Goal: Task Accomplishment & Management: Use online tool/utility

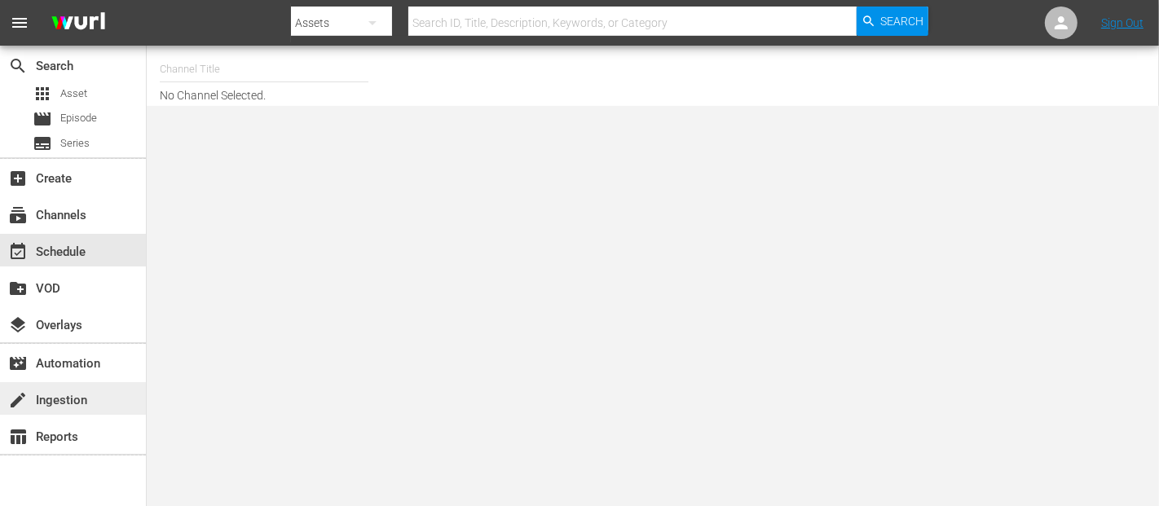
click at [44, 397] on div "create Ingestion" at bounding box center [45, 397] width 91 height 15
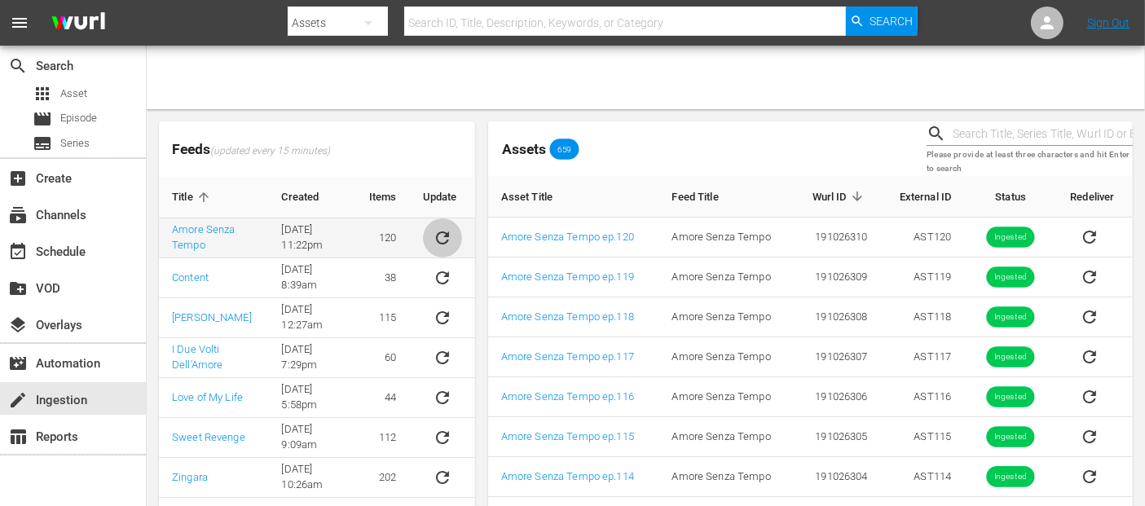
click at [444, 234] on icon "sticky table" at bounding box center [443, 238] width 20 height 20
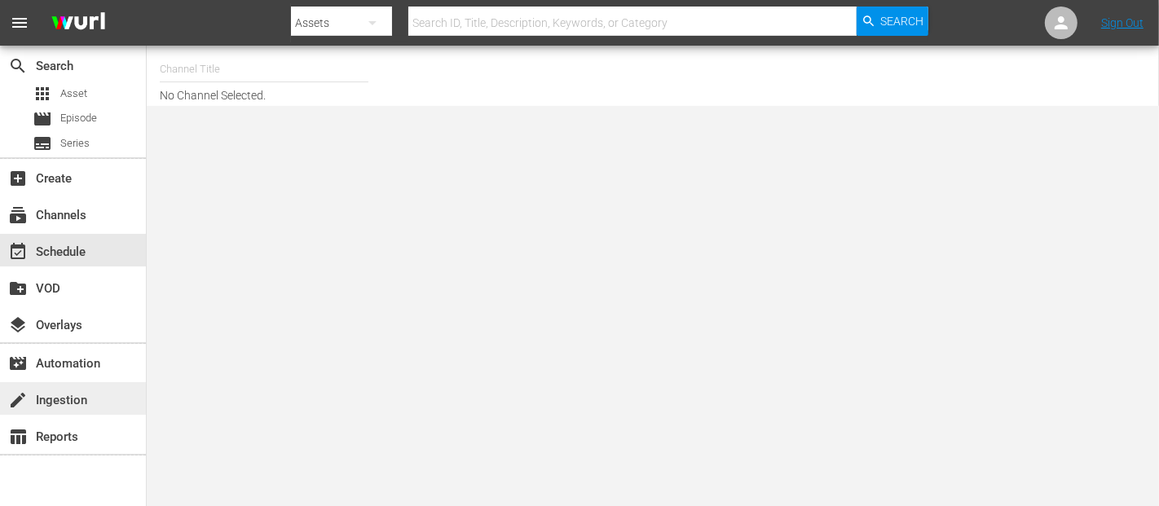
click at [60, 390] on div "create Ingestion" at bounding box center [45, 397] width 91 height 15
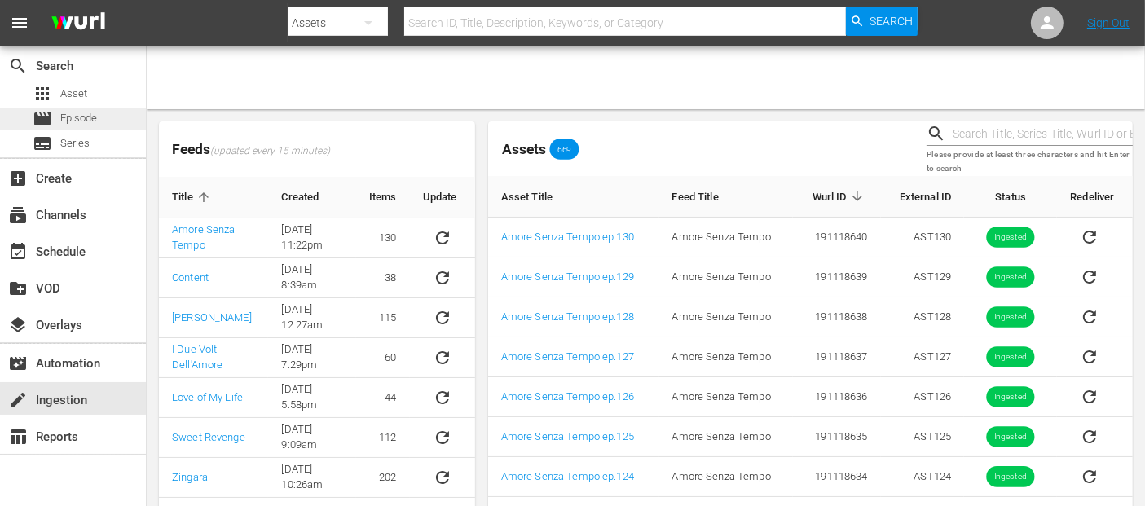
click at [81, 127] on div "movie Episode" at bounding box center [65, 119] width 64 height 23
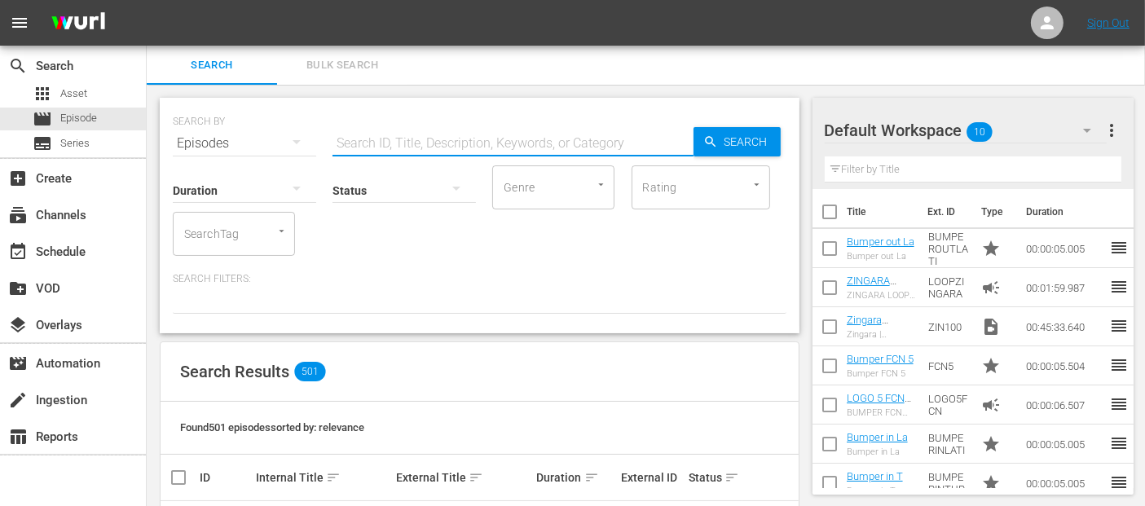
click at [418, 146] on input "text" at bounding box center [513, 143] width 361 height 39
type input "amore senza tempo"
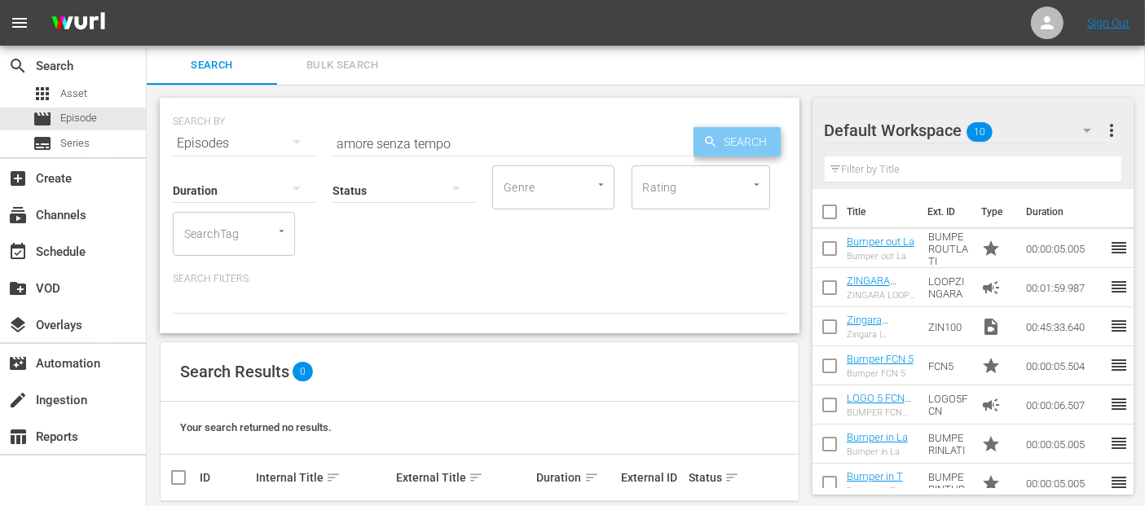
click at [734, 138] on span "Search" at bounding box center [749, 141] width 63 height 29
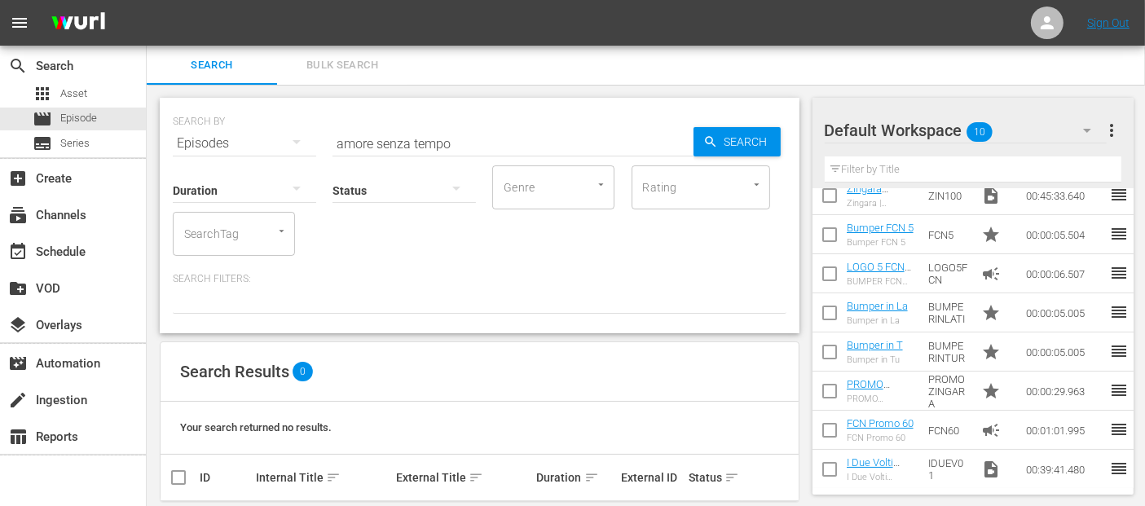
scroll to position [23, 0]
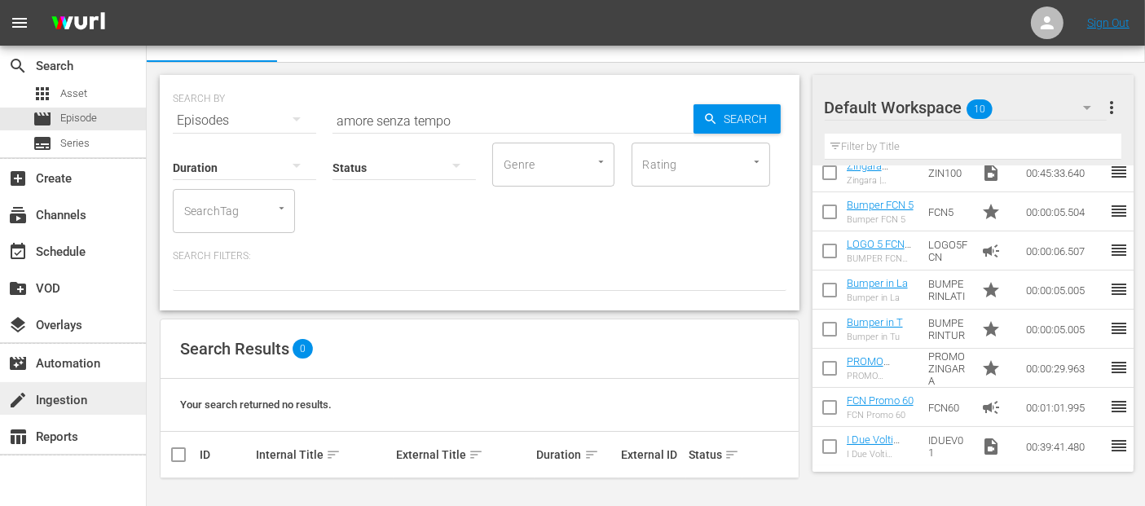
click at [104, 391] on div "create Ingestion" at bounding box center [73, 398] width 146 height 33
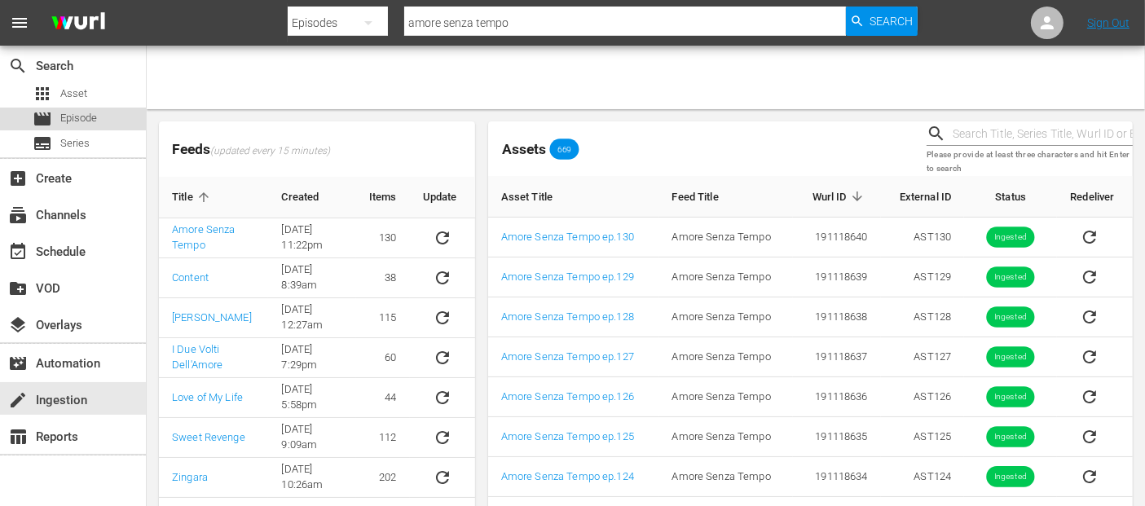
click at [101, 119] on div "movie Episode" at bounding box center [73, 119] width 146 height 23
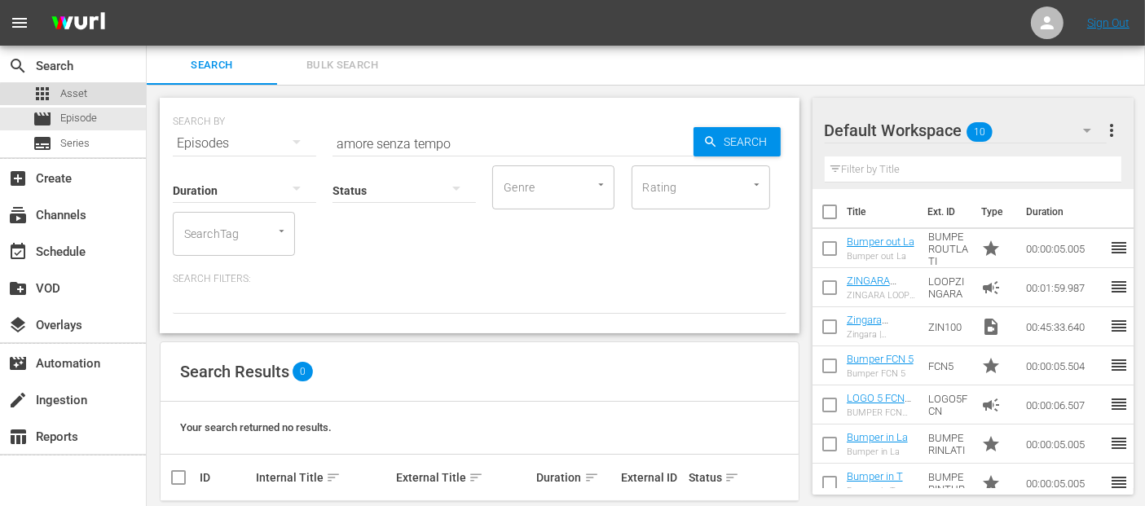
click at [82, 96] on span "Asset" at bounding box center [73, 94] width 27 height 16
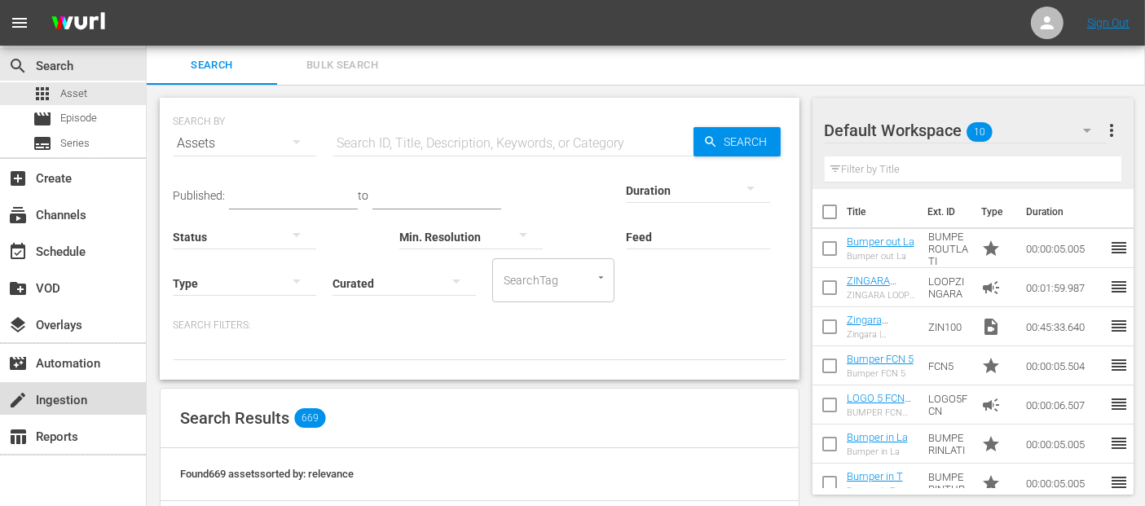
click at [81, 399] on div "create Ingestion" at bounding box center [45, 397] width 91 height 15
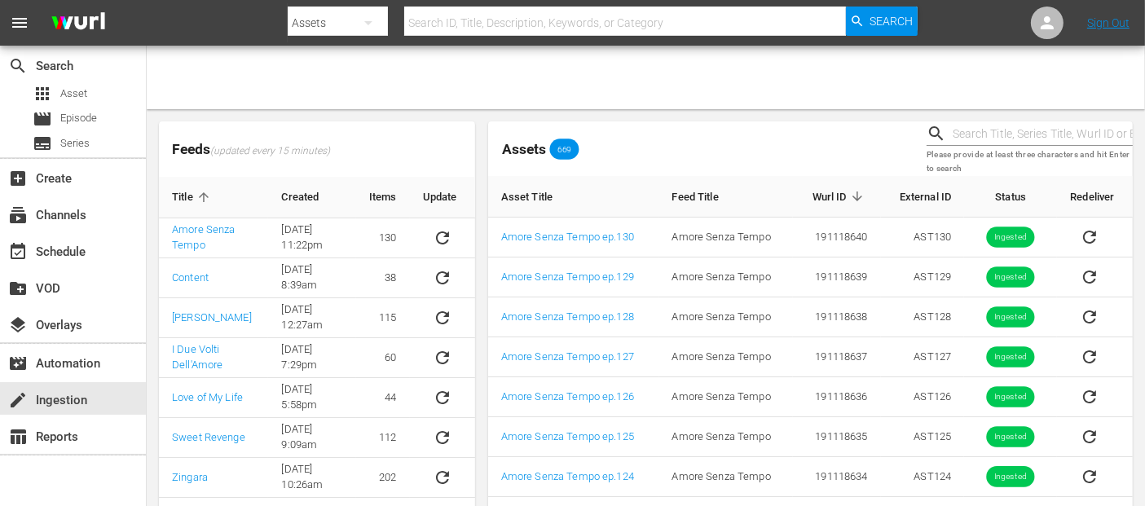
click at [707, 166] on div "Assets 669" at bounding box center [701, 149] width 438 height 68
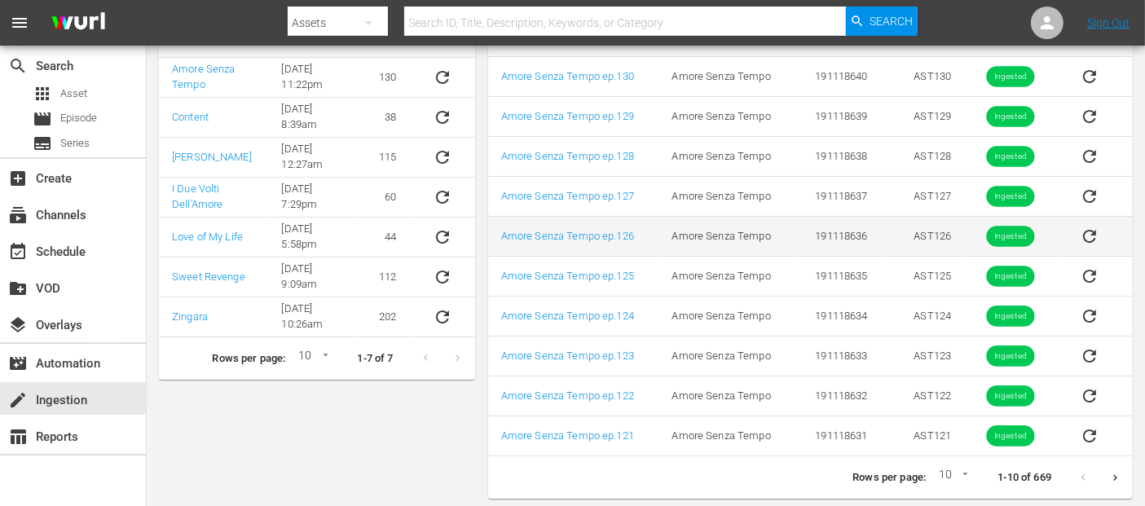
scroll to position [162, 0]
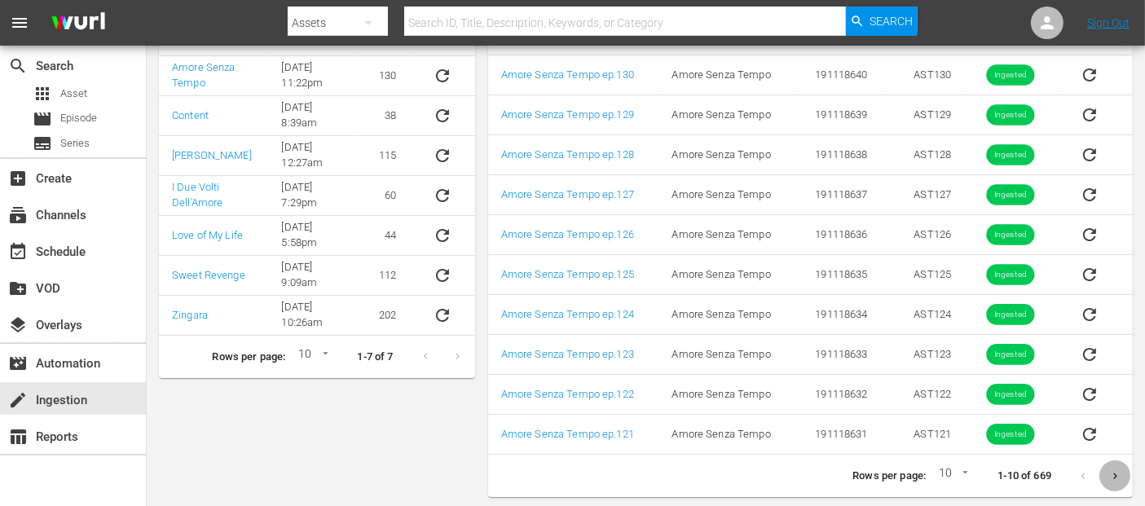
click at [1106, 476] on button "Next page" at bounding box center [1115, 476] width 32 height 32
click at [1103, 476] on button "Next page" at bounding box center [1115, 476] width 32 height 32
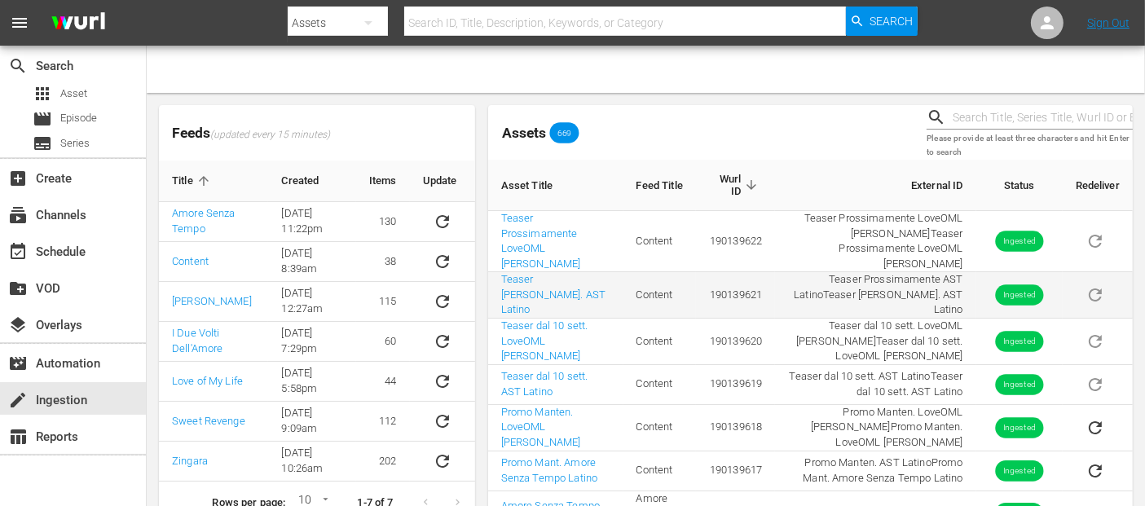
scroll to position [0, 0]
